Goal: Task Accomplishment & Management: Manage account settings

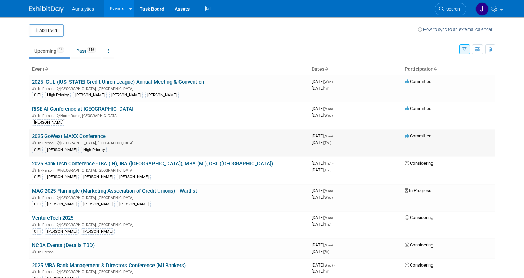
click at [96, 138] on link "2025 GoWest MAXX Conference" at bounding box center [69, 136] width 74 height 6
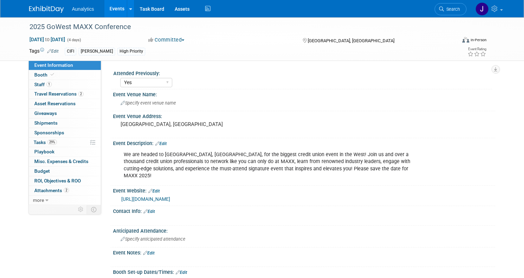
select select "Yes"
click at [82, 95] on span "2" at bounding box center [80, 94] width 5 height 5
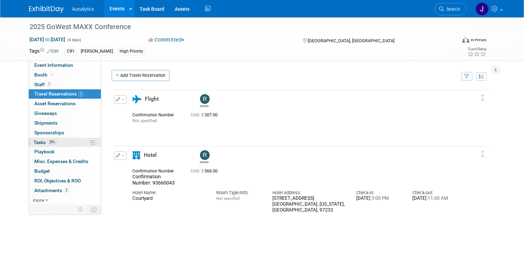
click at [74, 143] on link "29% Tasks 29%" at bounding box center [65, 142] width 72 height 9
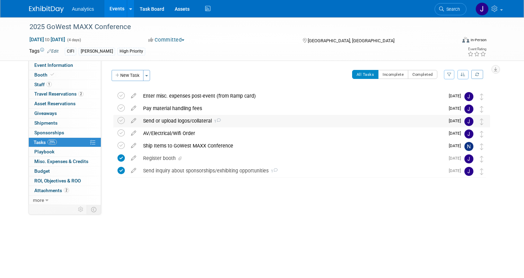
click at [176, 123] on div "Send or upload logos/collateral 1" at bounding box center [292, 121] width 305 height 12
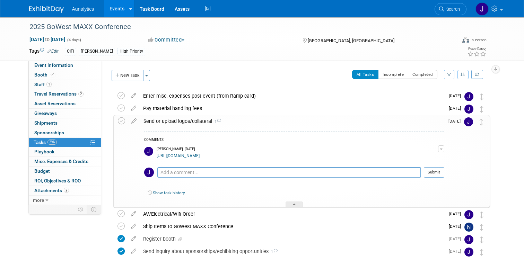
click at [173, 156] on link "https://airtable.com/apppiNx3mnR5C01ey/pagLJ3y0bVB0tWZTj/form" at bounding box center [178, 156] width 43 height 5
click at [200, 156] on link "https://airtable.com/apppiNx3mnR5C01ey/pagLJ3y0bVB0tWZTj/form" at bounding box center [178, 156] width 43 height 5
click at [123, 121] on icon at bounding box center [121, 121] width 7 height 7
click at [250, 120] on div "Send or upload logos/collateral 1" at bounding box center [292, 121] width 304 height 12
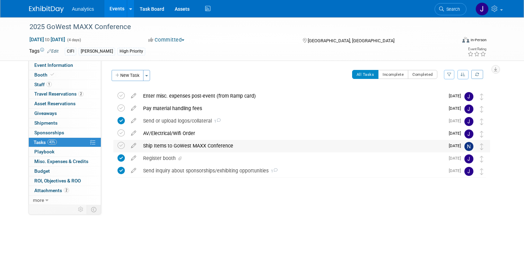
click at [223, 149] on div "Ship Items to GoWest MAXX Conference" at bounding box center [292, 146] width 305 height 12
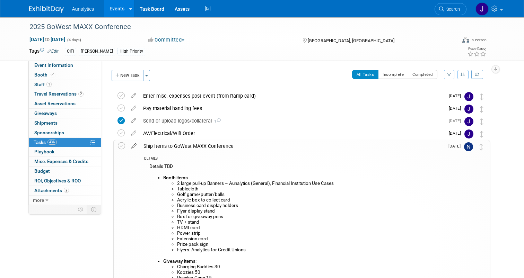
click at [135, 147] on icon at bounding box center [134, 144] width 12 height 9
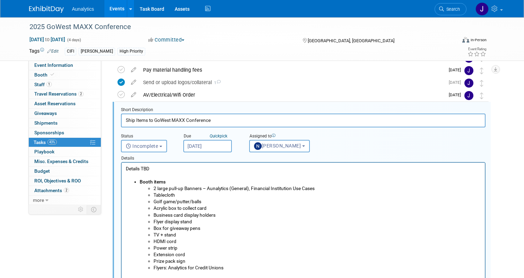
scroll to position [39, 0]
drag, startPoint x: 152, startPoint y: 170, endPoint x: 106, endPoint y: 170, distance: 45.1
click at [121, 170] on html "Details TBD Booth items 2 large pull-up Banners – Aunalytics (General), Financi…" at bounding box center [302, 244] width 363 height 162
paste body "Rich Text Area. Press ALT-0 for help."
click at [190, 168] on p "Advance Warehouse receiving:September 12, 2025 - October 8, 2025Monday - Friday…" at bounding box center [303, 171] width 355 height 13
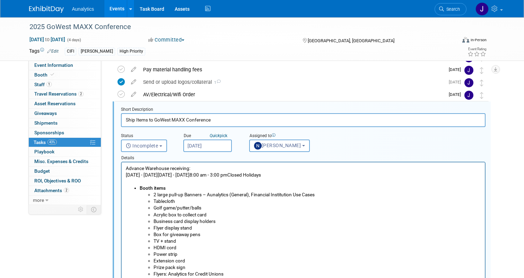
click at [205, 175] on p "September 12, 2025 - October 8, 2025Monday - Friday8:00 am - 3:00 pmClosed Holi…" at bounding box center [303, 178] width 355 height 13
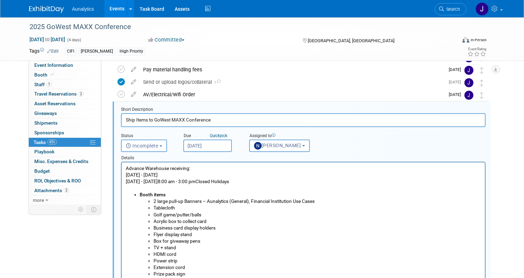
click at [158, 182] on p "Monday - Friday8:00 am - 3:00 pmClosed Holidays" at bounding box center [303, 185] width 355 height 13
click at [196, 180] on p "Monday - Friday 8:00 am - 3:00 pmClosed Holidays" at bounding box center [303, 185] width 355 height 13
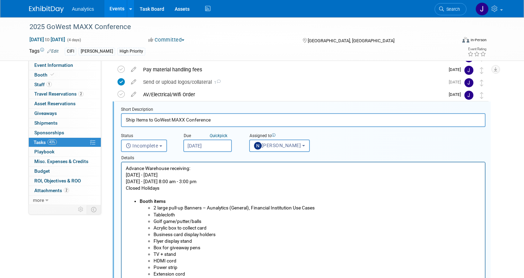
click at [209, 188] on p "Closed Holidays" at bounding box center [303, 191] width 355 height 13
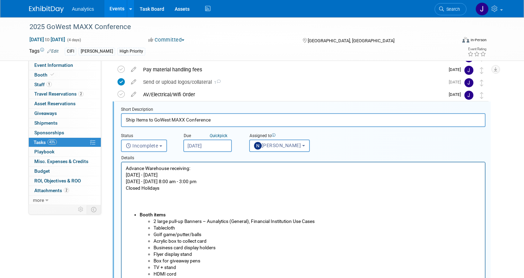
click at [126, 169] on p "Advance Warehouse receiving:" at bounding box center [303, 168] width 355 height 7
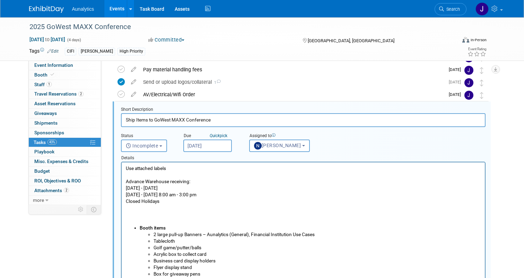
click at [147, 209] on p "Closed Holidays" at bounding box center [303, 204] width 355 height 13
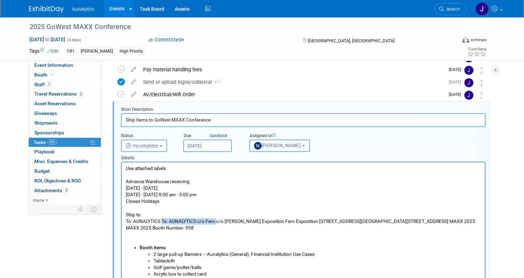
drag, startPoint x: 163, startPoint y: 220, endPoint x: 217, endPoint y: 223, distance: 54.2
click at [217, 223] on p "To: AUNALYTICS To: AUNALYTICS c/o Fern c/o Fern Fern Exposition Fern Exposition…" at bounding box center [303, 224] width 355 height 13
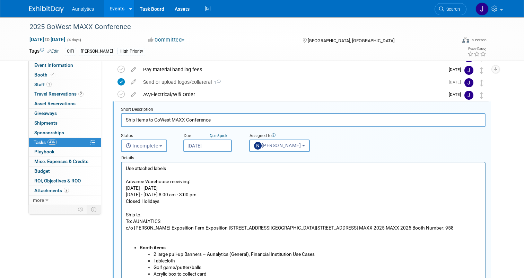
click at [146, 226] on p "c/o Fern Fern Exposition Fern Exposition 6700 NE 59th Place 6700 NE 59th Place …" at bounding box center [303, 228] width 355 height 7
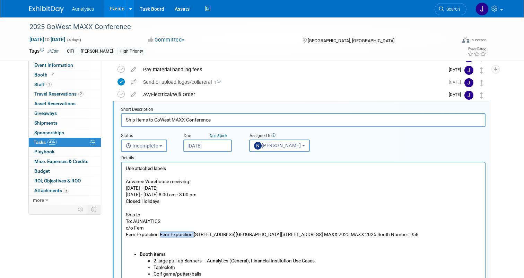
drag, startPoint x: 160, startPoint y: 234, endPoint x: 193, endPoint y: 236, distance: 32.7
click at [193, 236] on p "Fern Exposition Fern Exposition 6700 NE 59th Place 6700 NE 59th Place Portland,…" at bounding box center [303, 235] width 355 height 7
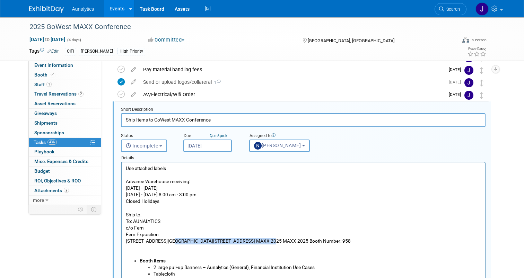
drag, startPoint x: 168, startPoint y: 241, endPoint x: 252, endPoint y: 238, distance: 84.6
click at [252, 238] on p "6700 NE 59th Place 6700 NE 59th Place Portland, OR 97218 Portland, OR 97218 MAX…" at bounding box center [303, 241] width 355 height 7
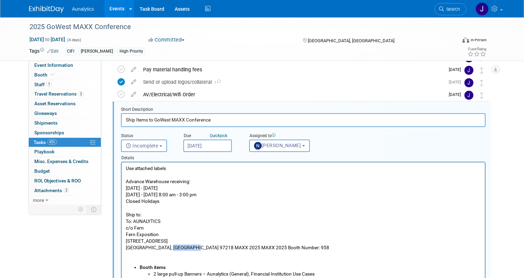
drag, startPoint x: 167, startPoint y: 248, endPoint x: 195, endPoint y: 249, distance: 27.4
click at [195, 249] on p "Portland, OR 97218 MAXX 2025 MAXX 2025 Booth Number: 958" at bounding box center [303, 248] width 355 height 7
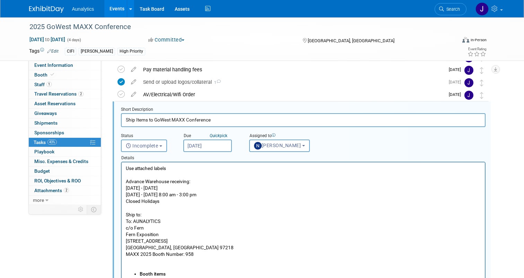
click at [151, 255] on p "MAXX 2025 Booth Number: 958" at bounding box center [303, 254] width 355 height 7
click at [182, 262] on p "Booth Number: 958" at bounding box center [303, 261] width 355 height 7
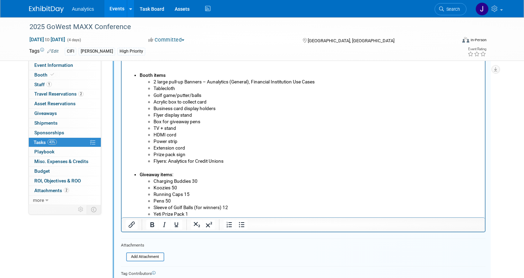
scroll to position [188, 0]
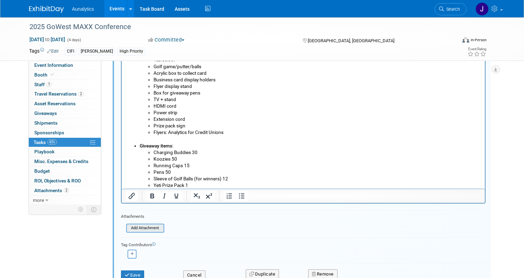
click at [154, 231] on input "file" at bounding box center [128, 229] width 71 height 8
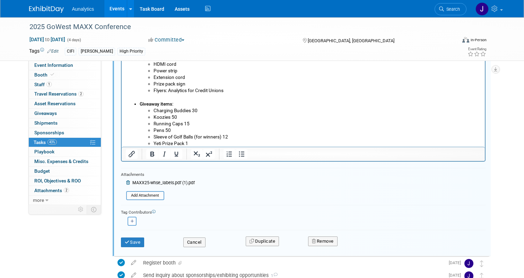
scroll to position [235, 0]
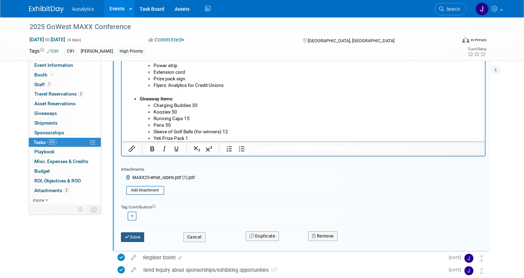
click at [142, 237] on button "Save" at bounding box center [133, 238] width 24 height 10
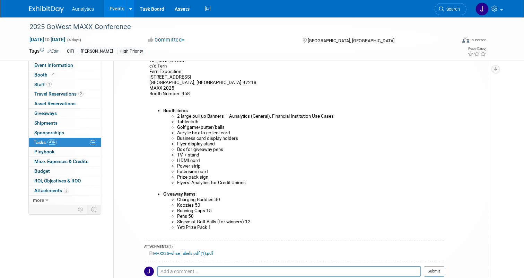
scroll to position [40, 0]
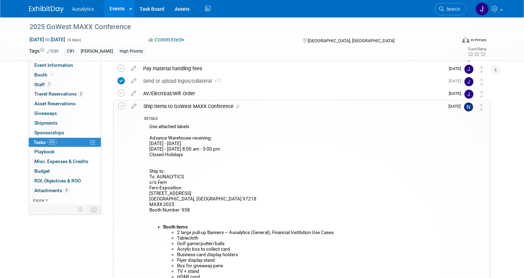
click at [282, 107] on div "Ship Items to GoWest MAXX Conference" at bounding box center [292, 107] width 304 height 12
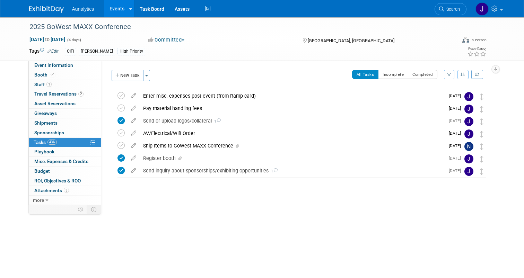
scroll to position [0, 0]
click at [62, 75] on link "Booth" at bounding box center [65, 74] width 72 height 9
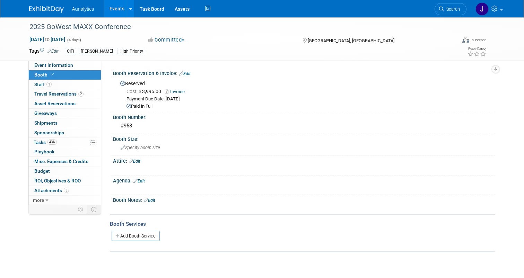
click at [152, 201] on link "Edit" at bounding box center [149, 200] width 11 height 5
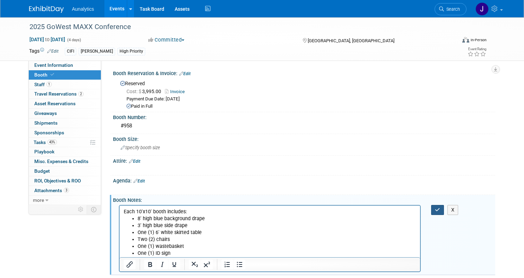
click at [436, 212] on icon "button" at bounding box center [437, 210] width 5 height 5
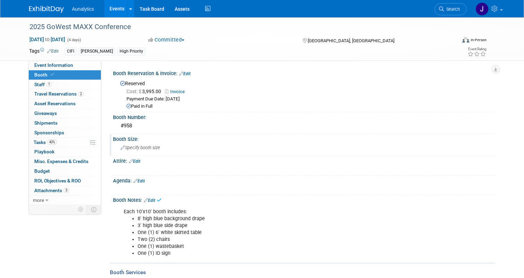
click at [143, 141] on div "Booth Size:" at bounding box center [304, 138] width 382 height 9
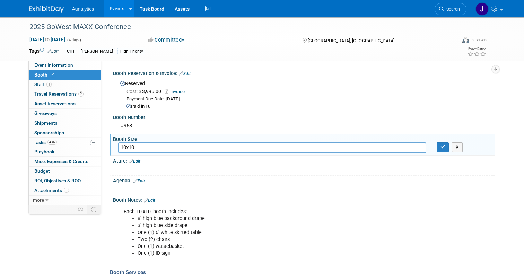
type input "10x10"
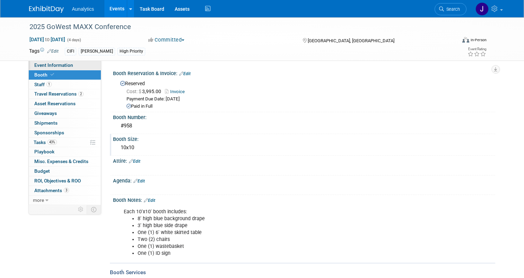
click at [73, 66] on link "Event Information" at bounding box center [65, 65] width 72 height 9
select select "Yes"
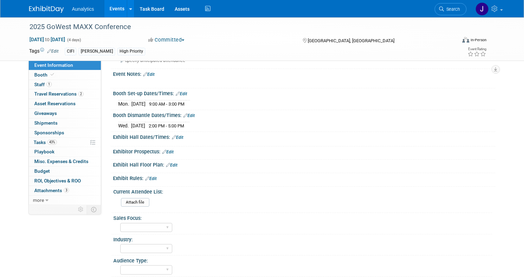
scroll to position [174, 0]
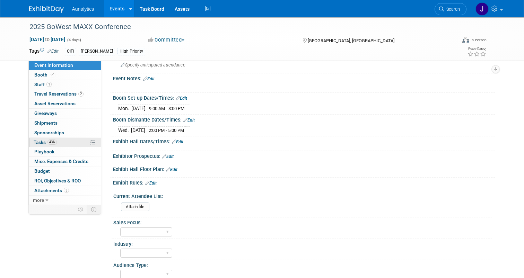
click at [62, 141] on link "43% Tasks 43%" at bounding box center [65, 142] width 72 height 9
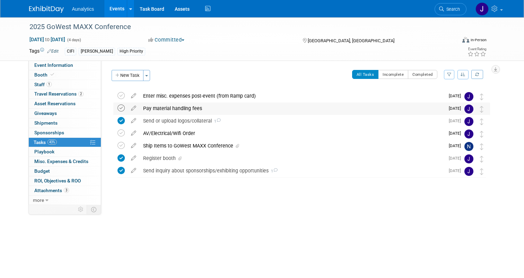
click at [124, 105] on icon at bounding box center [121, 108] width 7 height 7
click at [47, 77] on span "Booth" at bounding box center [44, 75] width 21 height 6
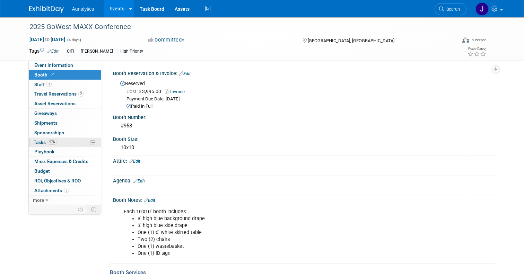
click at [56, 145] on link "57% Tasks 57%" at bounding box center [65, 142] width 72 height 9
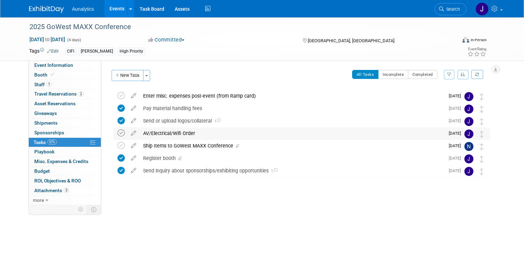
click at [123, 131] on icon at bounding box center [121, 133] width 7 height 7
click at [150, 217] on div "2025 GoWest MAXX Conference Oct 13, 2025 to Oct 16, 2025 (4 days) Oct 13, 2025 …" at bounding box center [262, 122] width 524 height 211
click at [112, 8] on link "Events" at bounding box center [116, 8] width 25 height 17
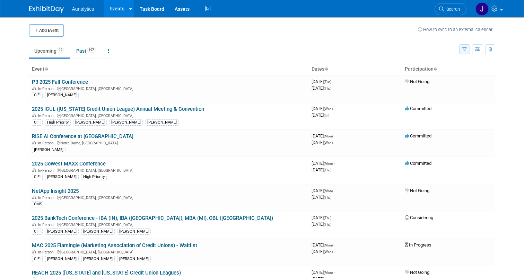
click at [464, 51] on icon "button" at bounding box center [465, 50] width 5 height 5
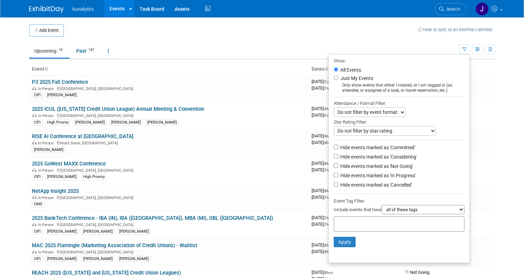
click at [354, 166] on label "Hide events marked as 'Not Going'" at bounding box center [376, 166] width 74 height 7
click at [338, 166] on input "Hide events marked as 'Not Going'" at bounding box center [336, 166] width 5 height 5
checkbox input "true"
click at [341, 243] on button "Apply" at bounding box center [345, 242] width 22 height 10
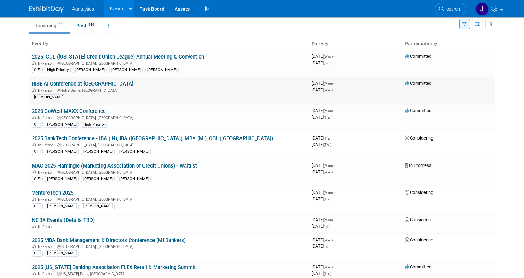
scroll to position [33, 0]
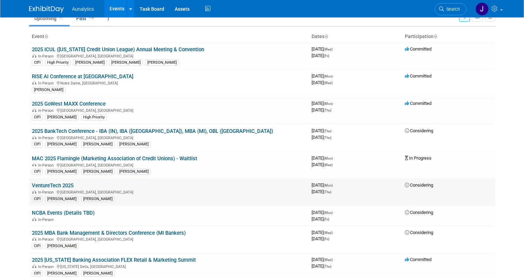
click at [71, 186] on link "VentureTech 2025" at bounding box center [53, 186] width 42 height 6
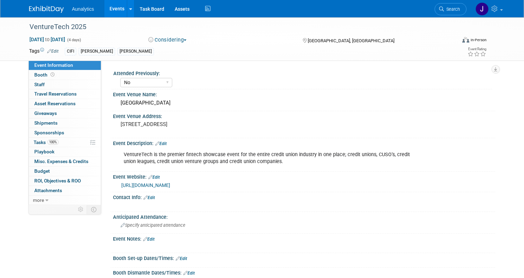
select select "No"
